Goal: Find specific page/section: Find specific page/section

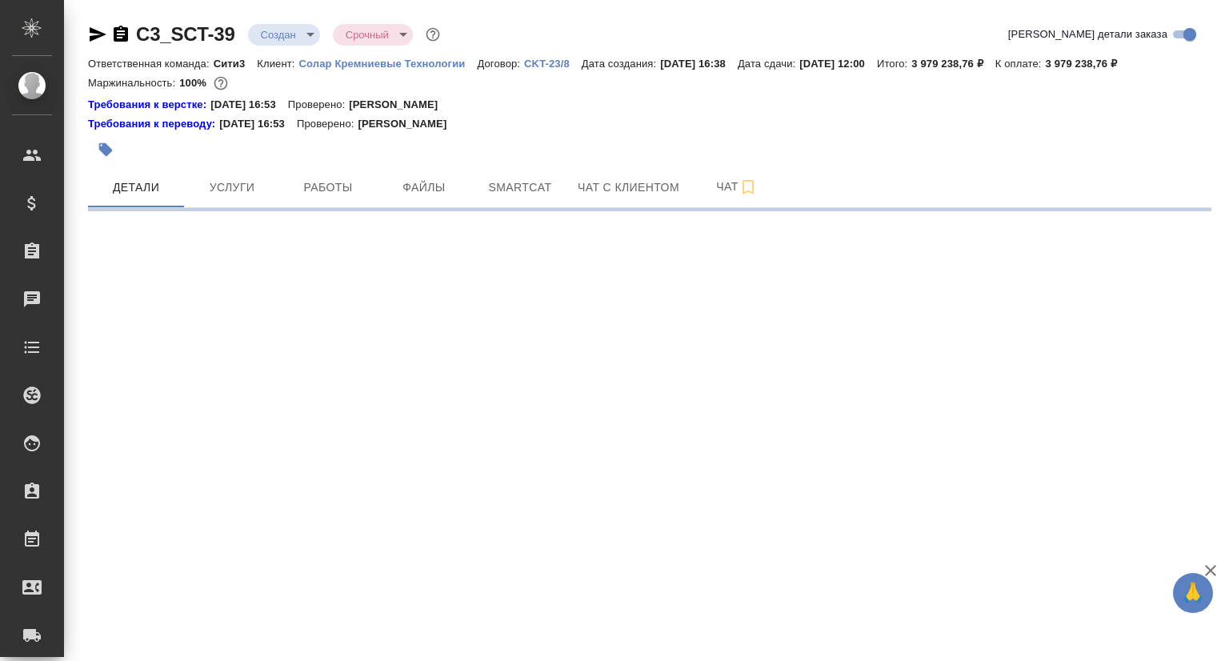
select select "RU"
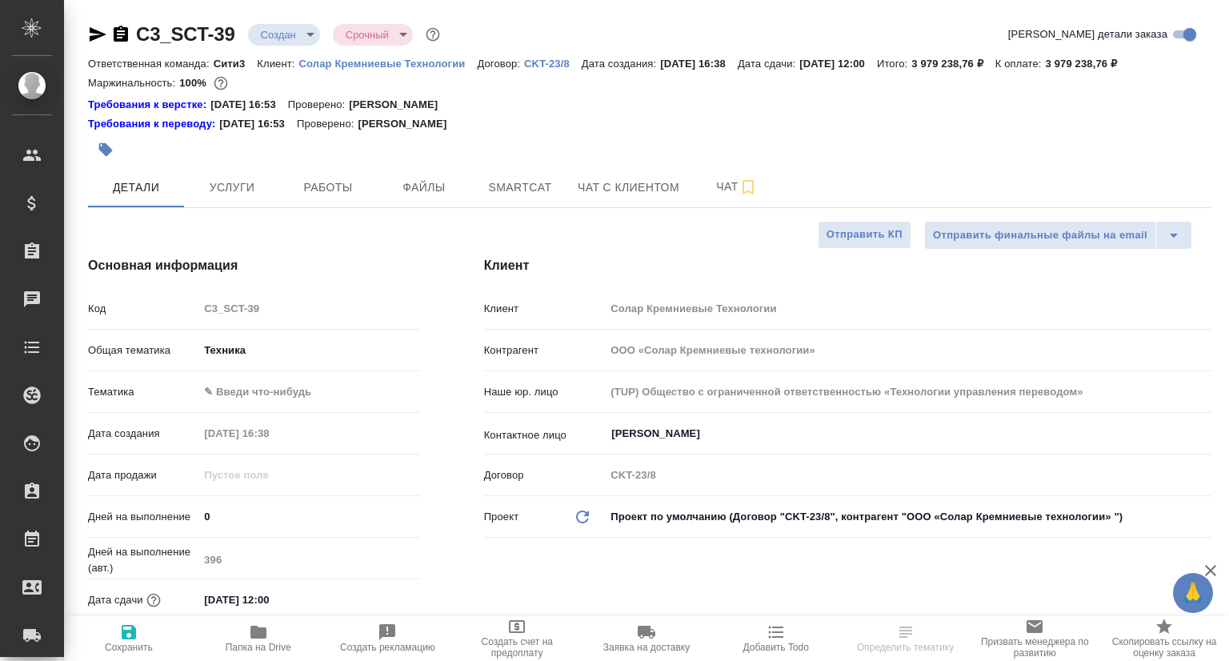
type textarea "x"
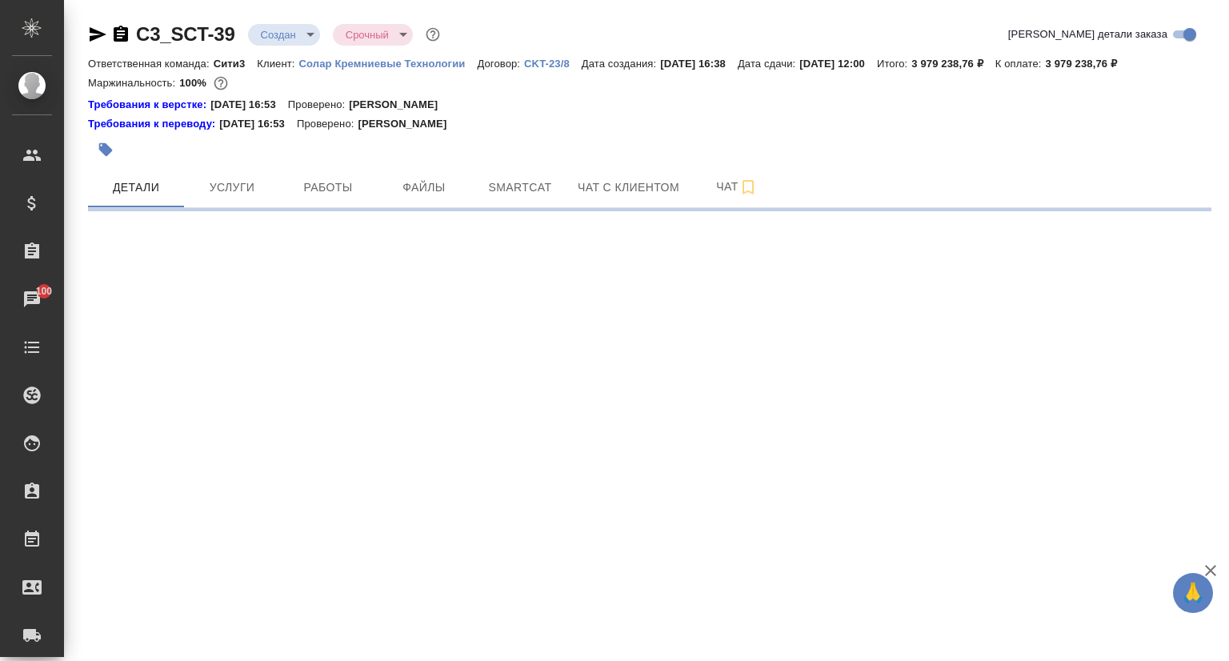
select select "RU"
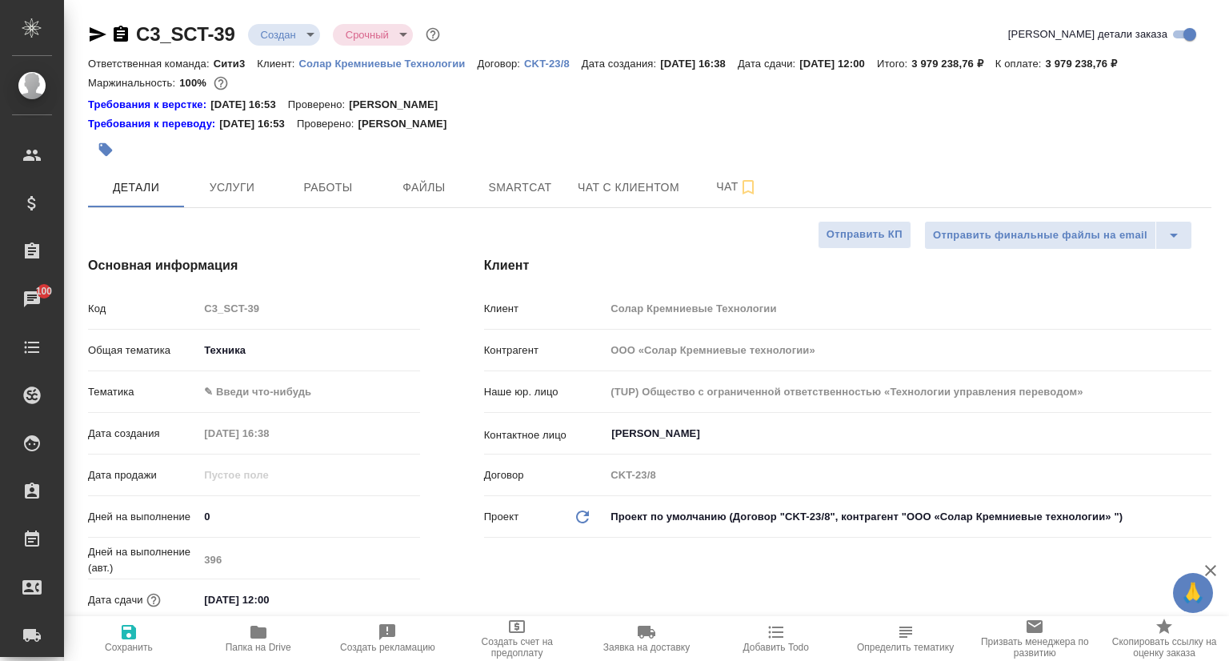
type textarea "x"
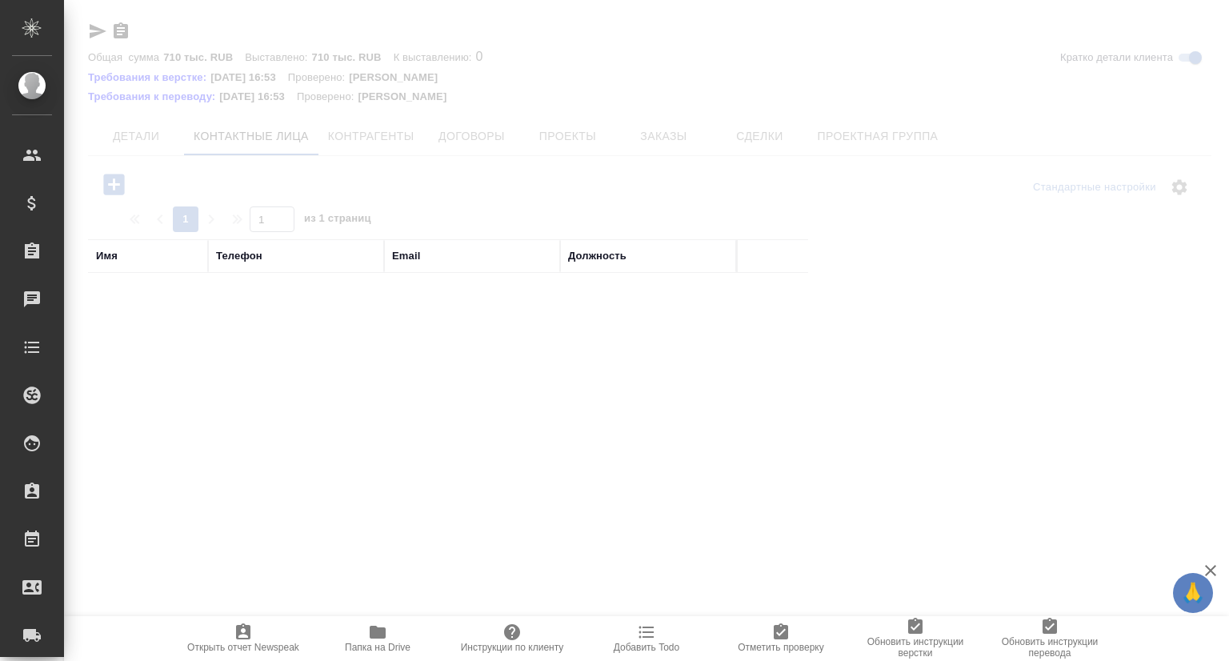
select select "RU"
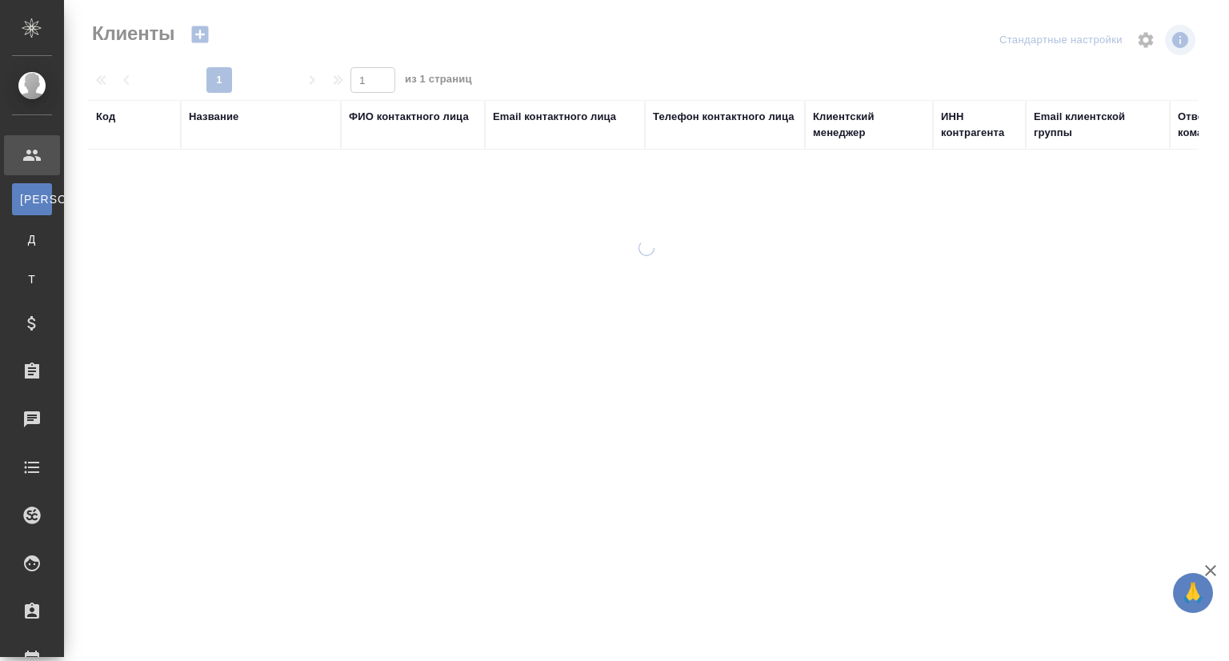
select select "RU"
